Goal: Task Accomplishment & Management: Complete application form

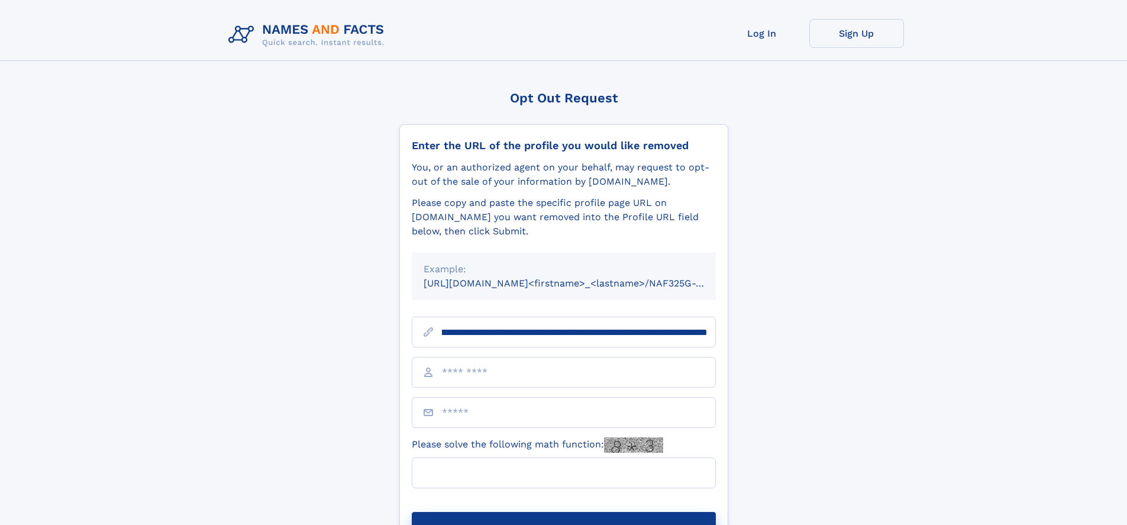
scroll to position [0, 140]
type input "**********"
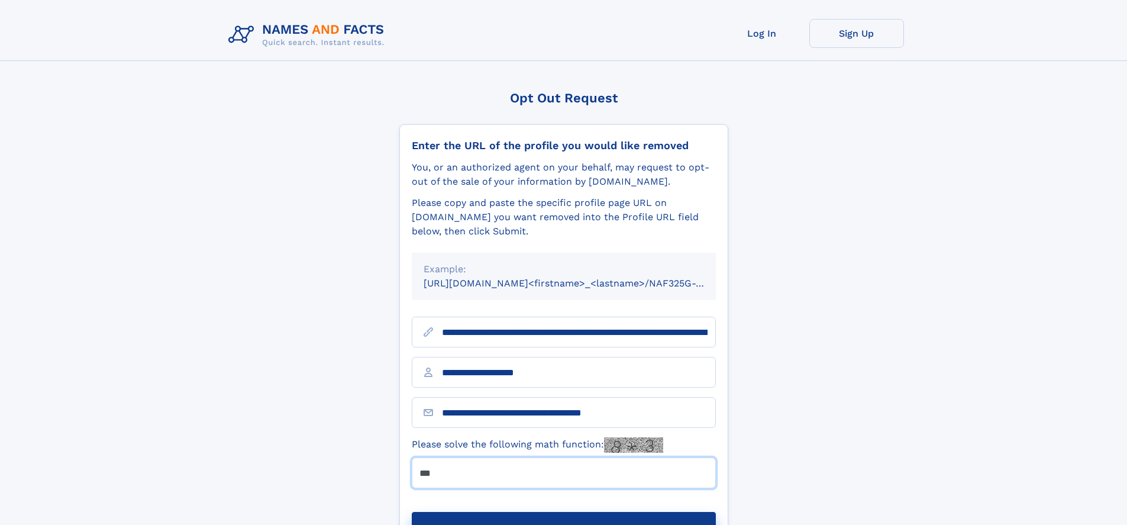
type input "***"
click at [563, 512] on button "Submit Opt Out Request" at bounding box center [564, 531] width 304 height 38
